Goal: Task Accomplishment & Management: Use online tool/utility

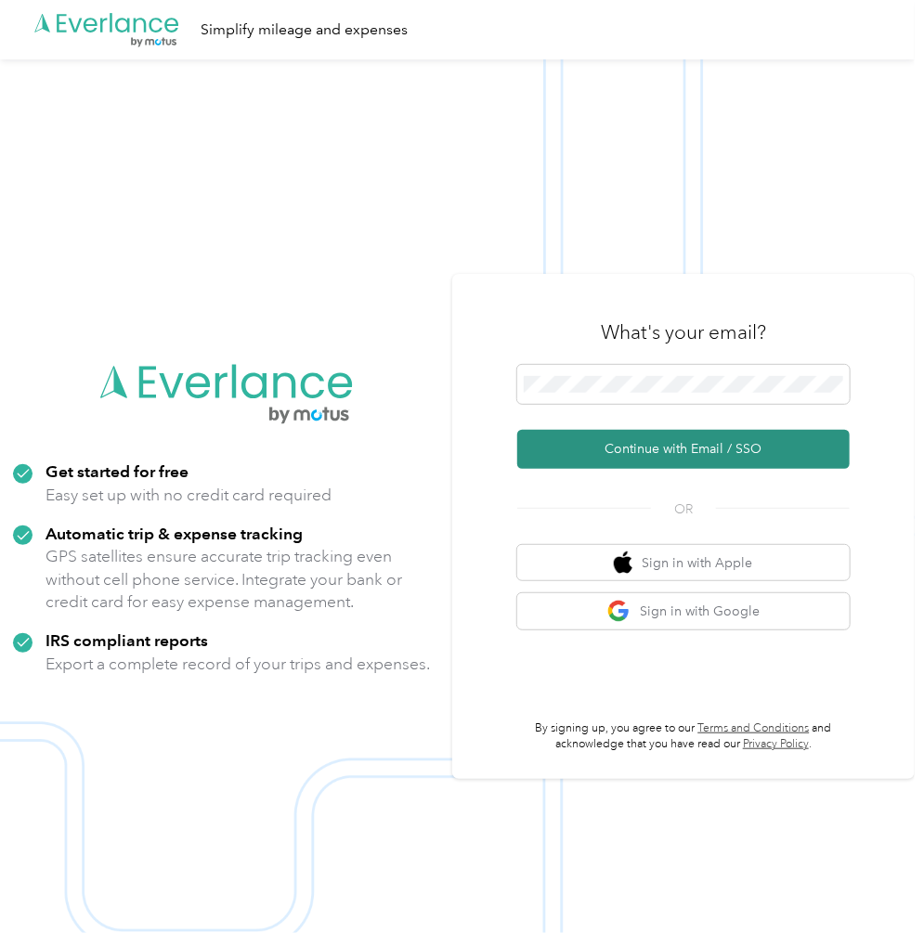
click at [646, 454] on button "Continue with Email / SSO" at bounding box center [683, 449] width 332 height 39
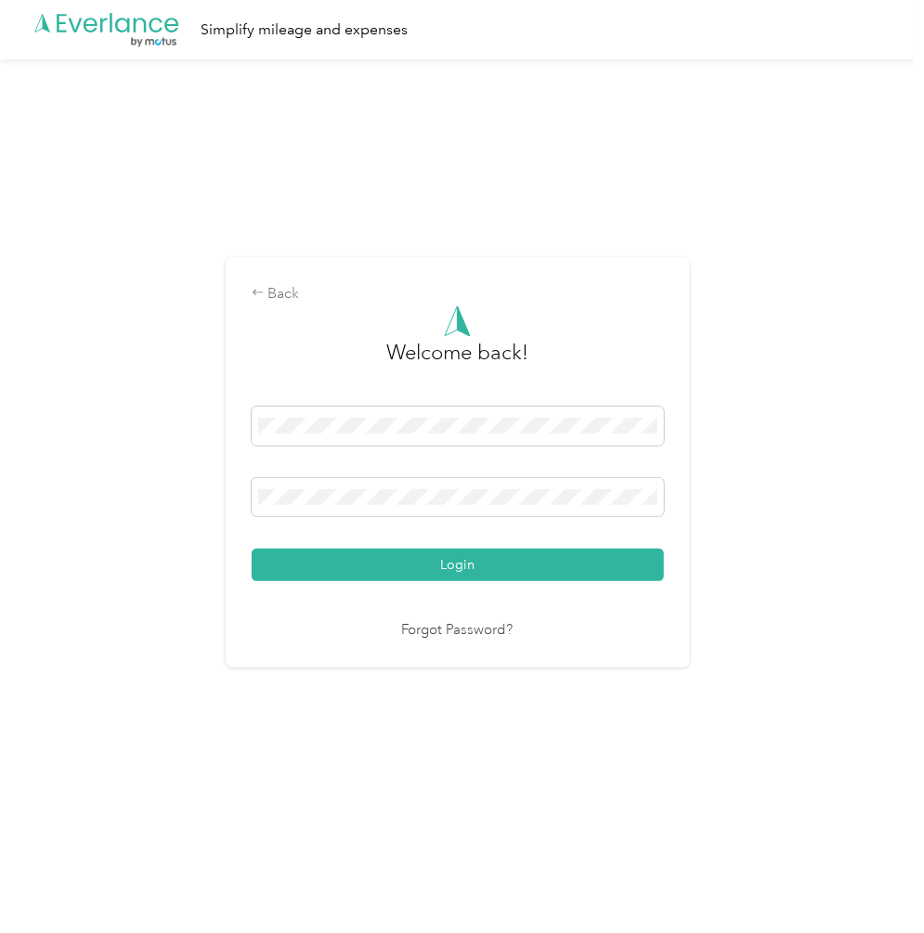
click at [437, 562] on button "Login" at bounding box center [458, 565] width 412 height 32
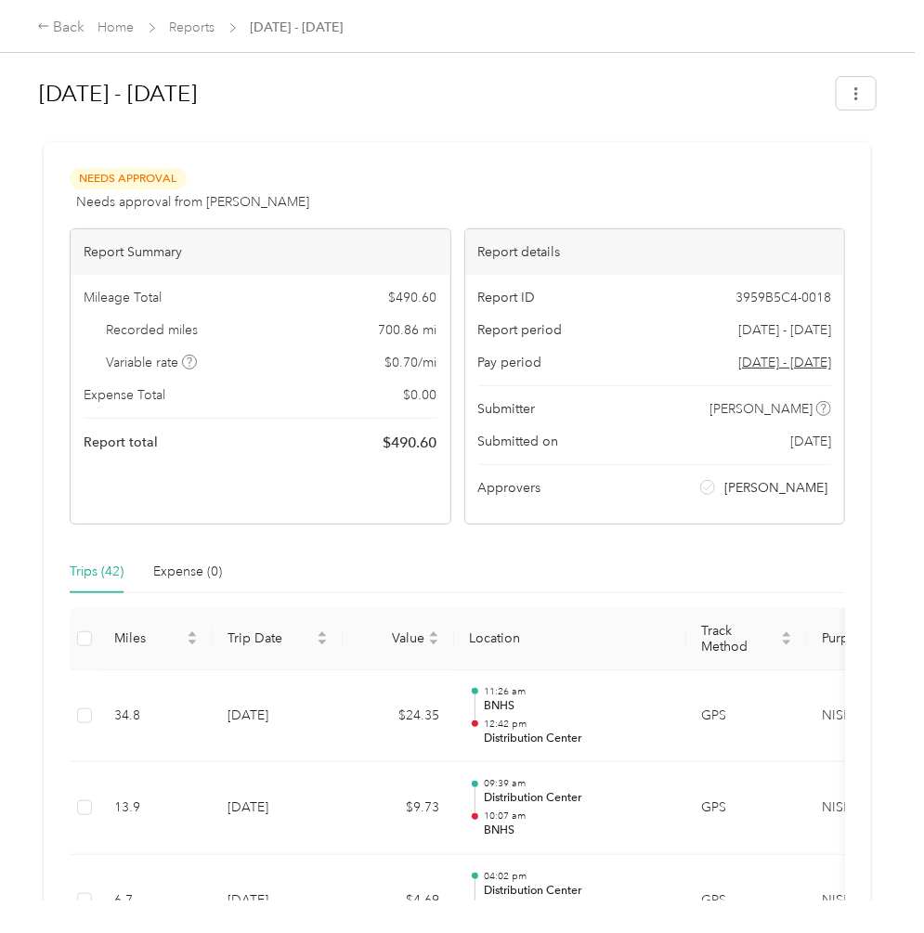
click at [85, 571] on div "Trips (42)" at bounding box center [97, 572] width 54 height 20
click at [196, 25] on link "Reports" at bounding box center [192, 27] width 45 height 16
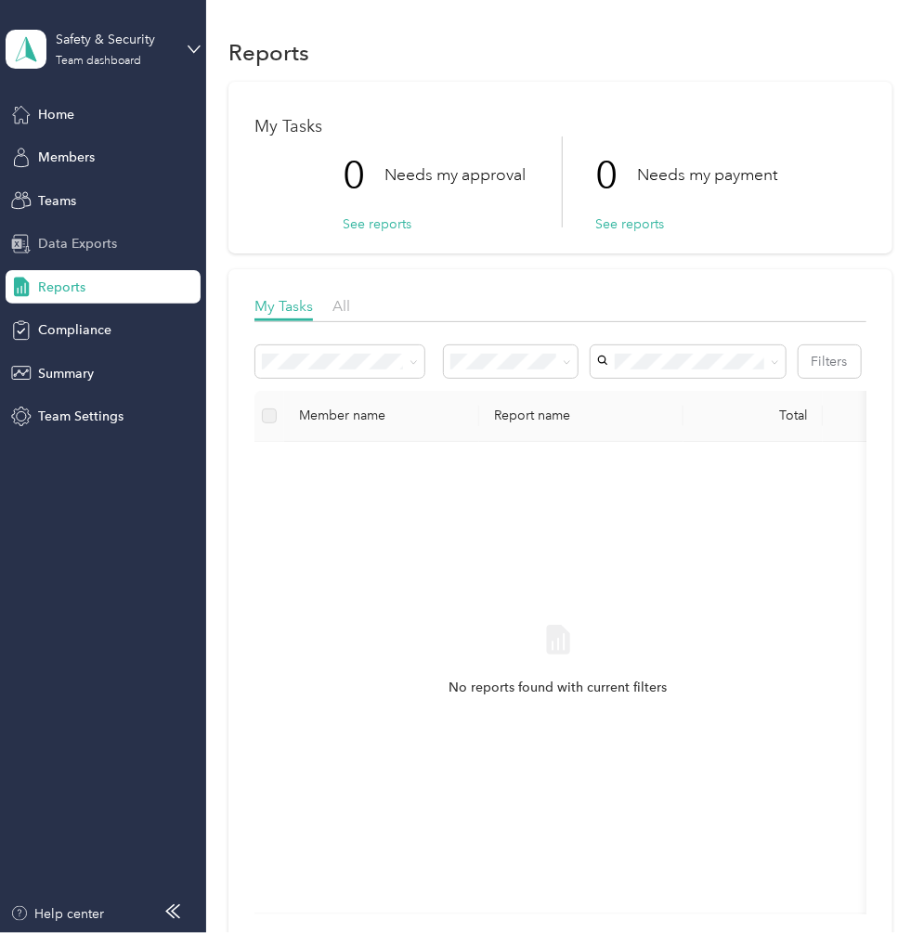
click at [75, 240] on span "Data Exports" at bounding box center [77, 243] width 79 height 19
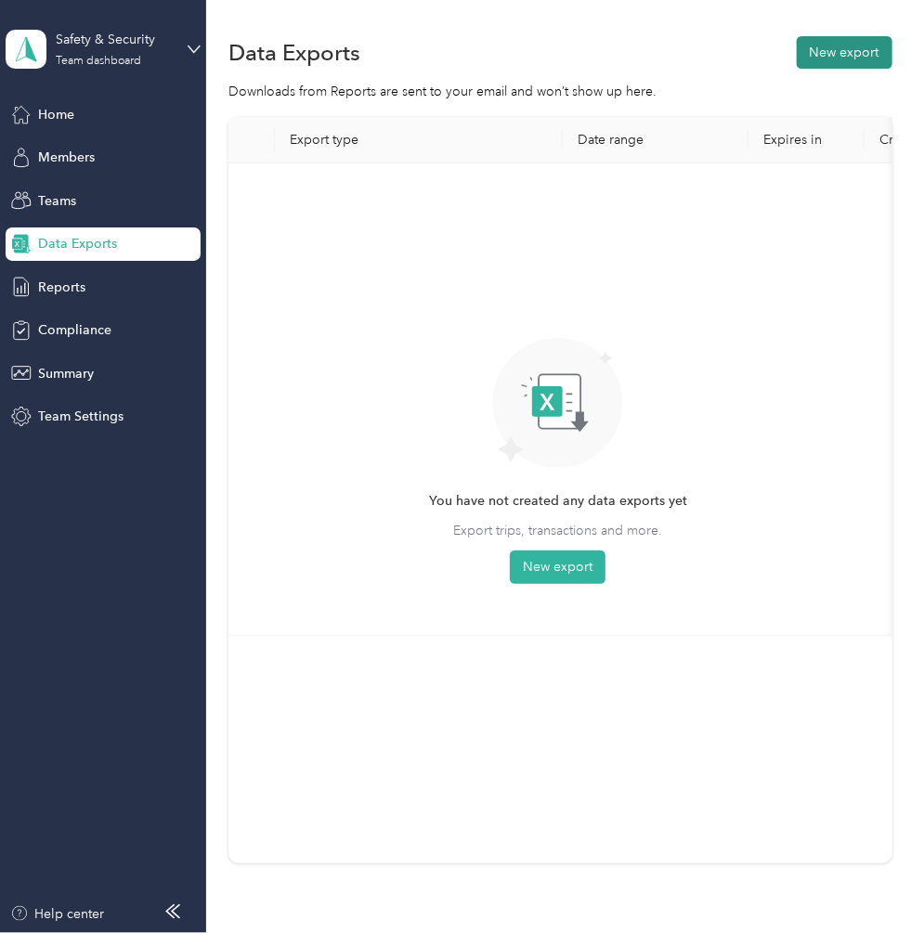
click at [836, 51] on button "New export" at bounding box center [844, 52] width 96 height 32
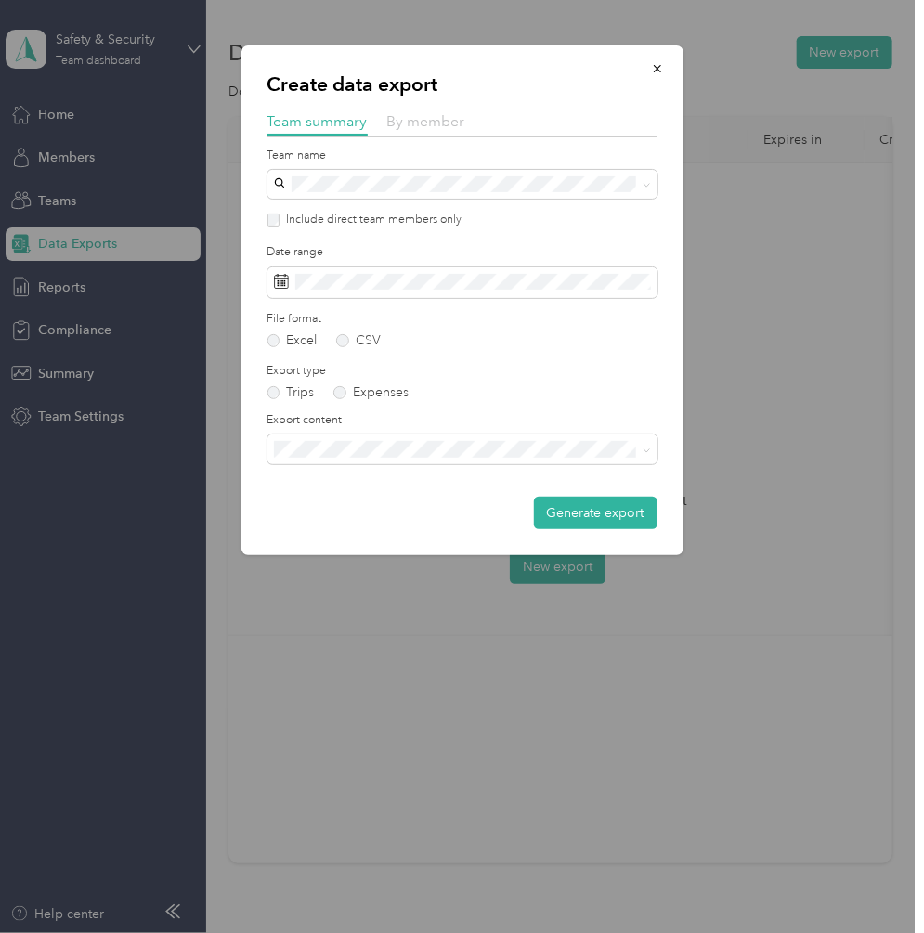
click at [429, 122] on span "By member" at bounding box center [426, 121] width 78 height 18
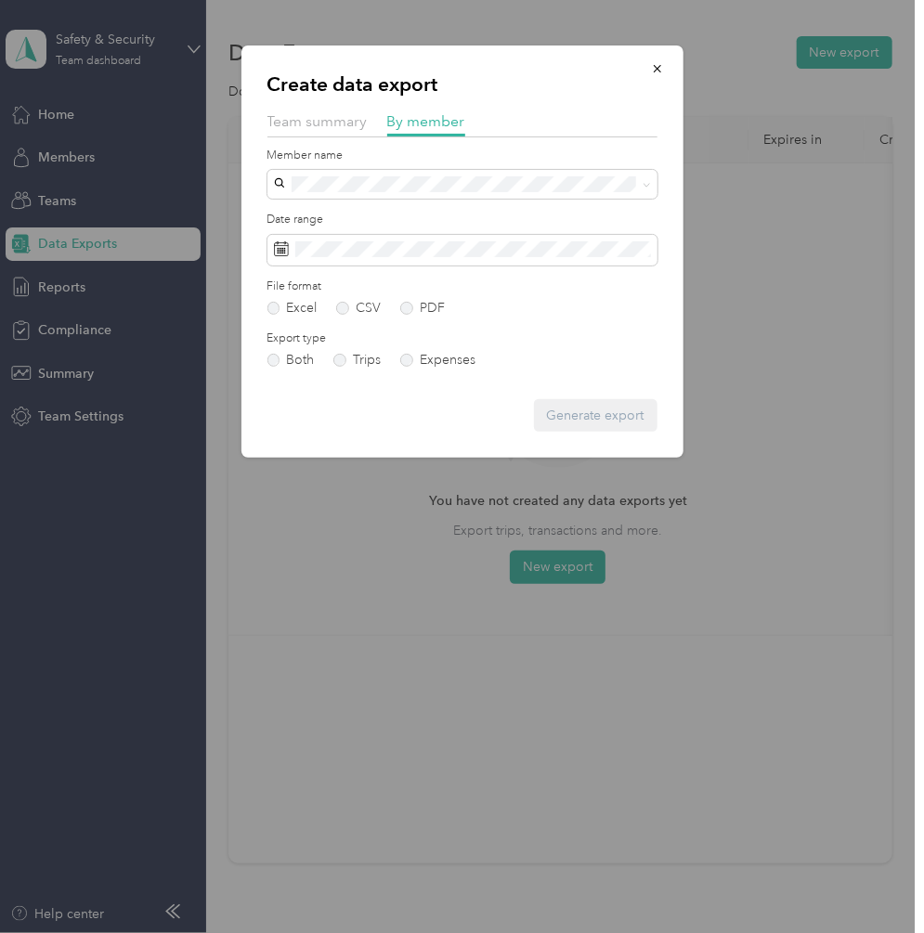
click at [585, 422] on div "Generate export" at bounding box center [462, 415] width 390 height 32
click at [312, 123] on span "Team summary" at bounding box center [317, 121] width 100 height 18
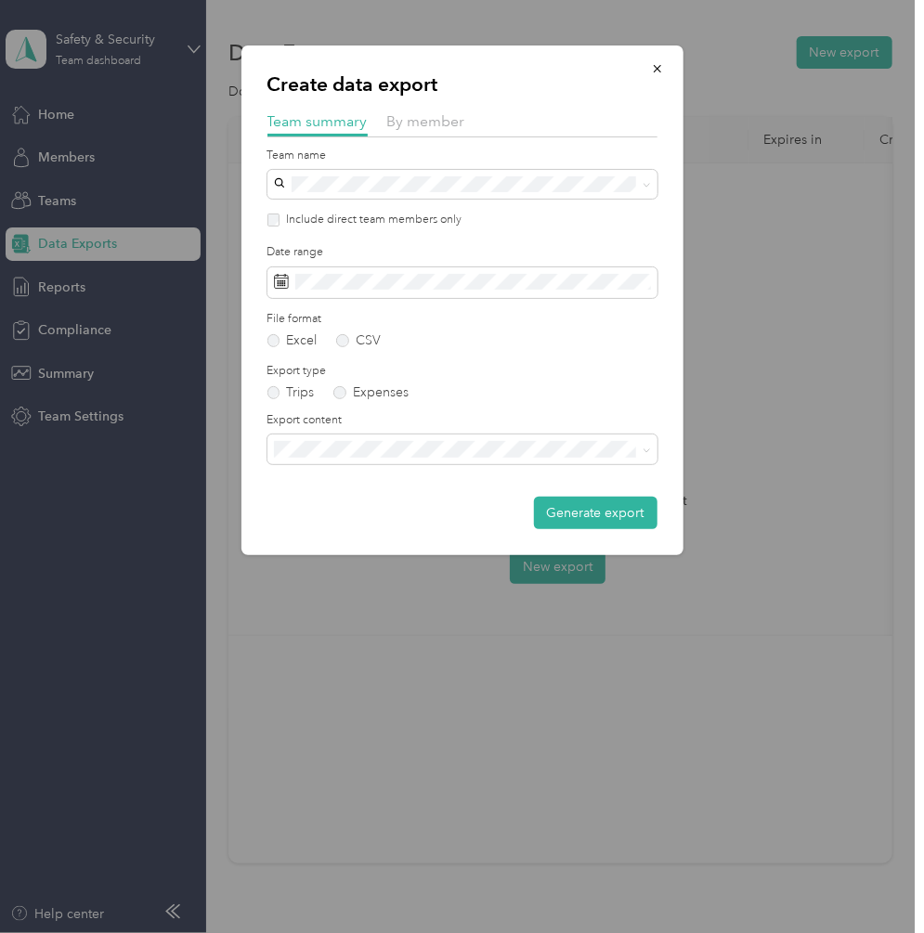
click at [568, 508] on button "Generate export" at bounding box center [595, 513] width 123 height 32
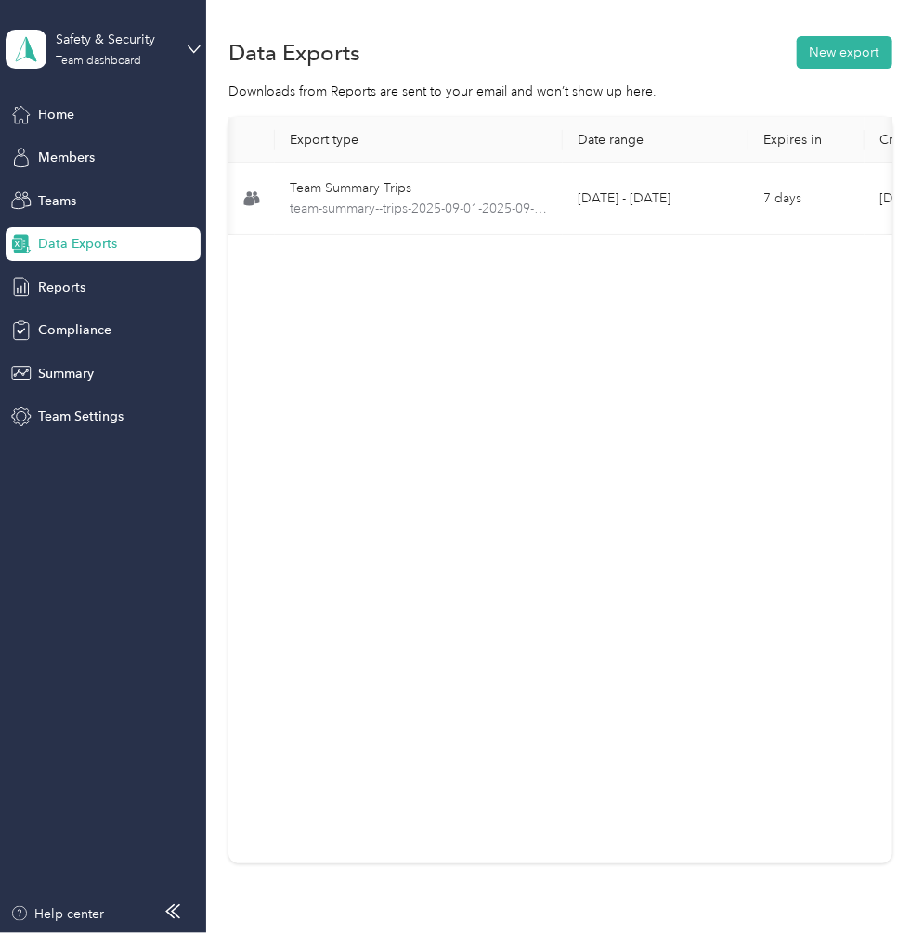
scroll to position [0, 349]
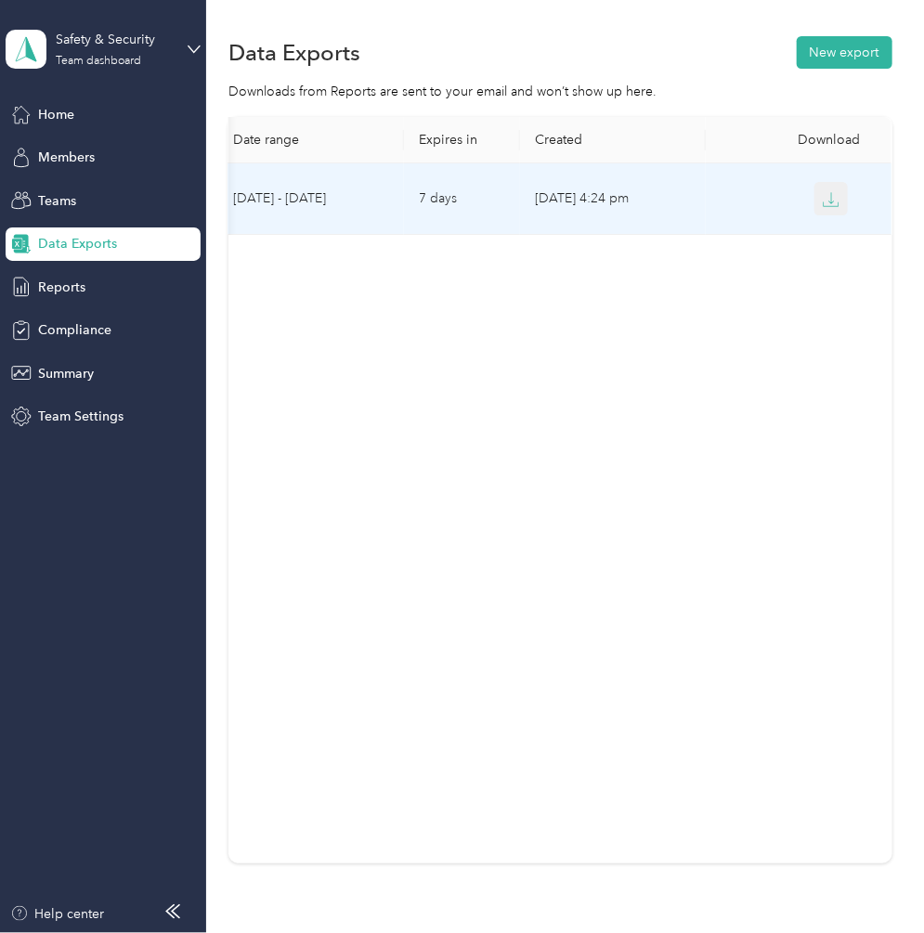
click at [823, 201] on icon "button" at bounding box center [830, 199] width 17 height 17
